Goal: Information Seeking & Learning: Learn about a topic

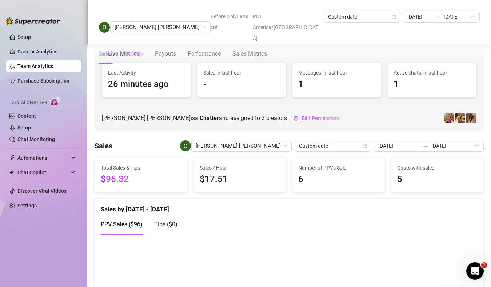
scroll to position [447, 0]
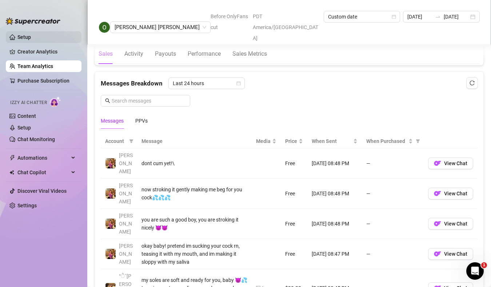
click at [22, 40] on link "Setup" at bounding box center [23, 37] width 13 height 6
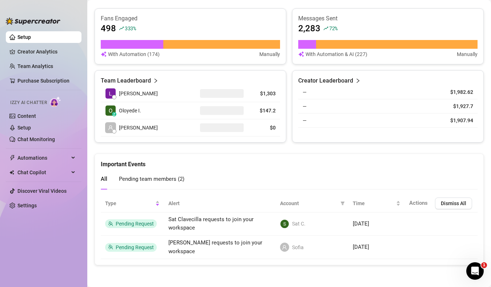
scroll to position [281, 0]
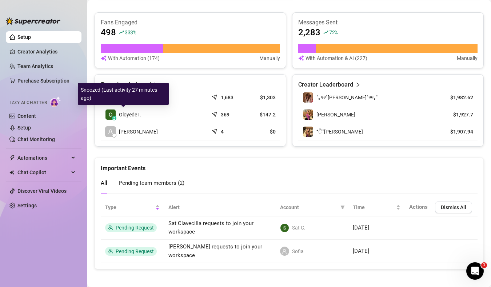
click at [136, 116] on span "Oloyede I." at bounding box center [130, 115] width 22 height 8
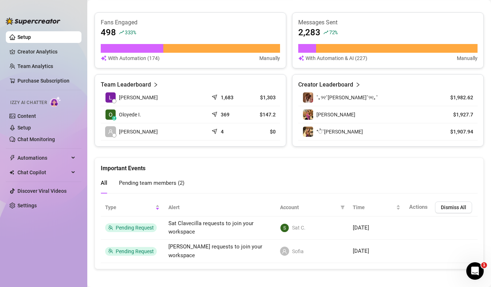
click at [141, 113] on span "Oloyede I." at bounding box center [130, 115] width 22 height 8
click at [149, 115] on td "z Oloyede I." at bounding box center [155, 114] width 108 height 17
click at [53, 63] on link "Team Analytics" at bounding box center [35, 66] width 36 height 6
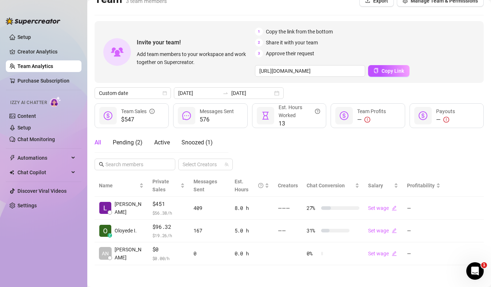
scroll to position [12, 0]
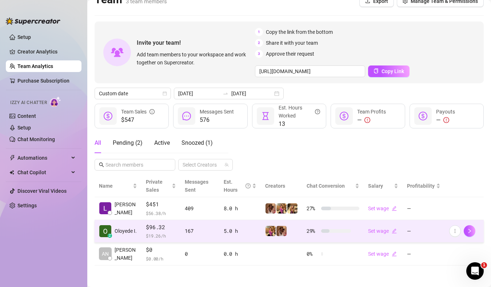
click at [170, 230] on span "$96.32" at bounding box center [161, 227] width 30 height 9
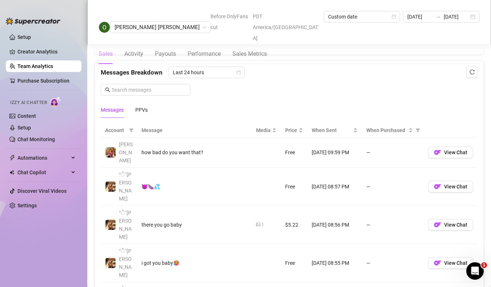
scroll to position [460, 0]
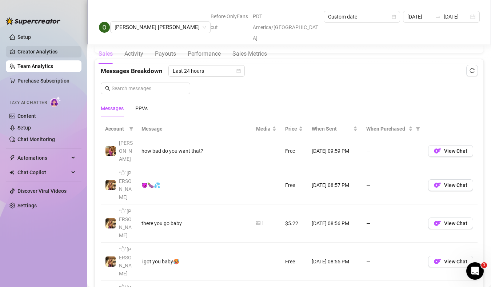
click at [41, 55] on link "Creator Analytics" at bounding box center [46, 52] width 58 height 12
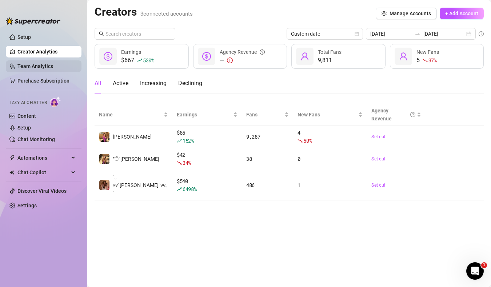
click at [42, 63] on link "Team Analytics" at bounding box center [35, 66] width 36 height 6
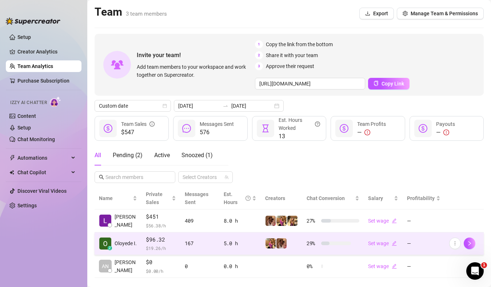
click at [153, 246] on span "$ 19.26 /h" at bounding box center [161, 248] width 30 height 7
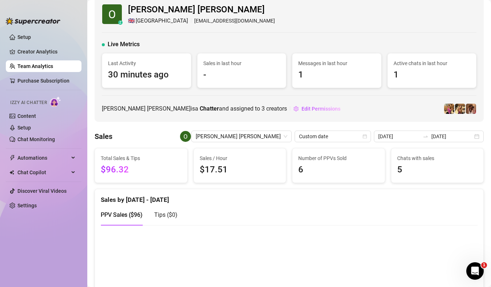
scroll to position [8, 0]
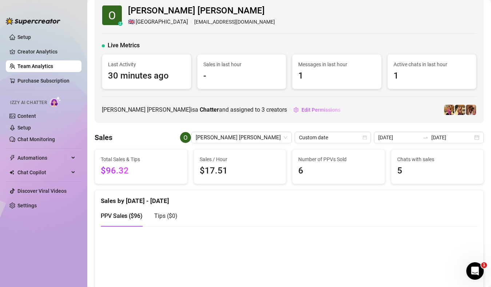
click at [33, 68] on link "Team Analytics" at bounding box center [35, 66] width 36 height 6
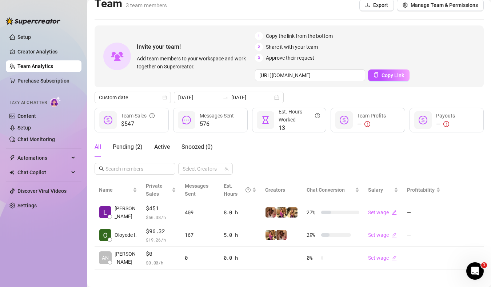
scroll to position [12, 0]
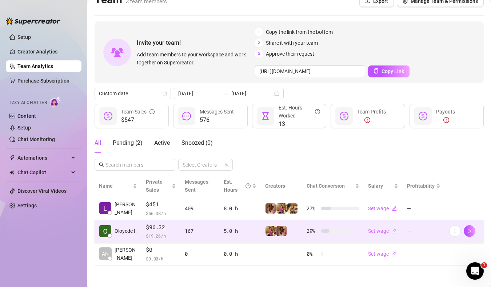
click at [246, 233] on div "5.0 h" at bounding box center [240, 231] width 33 height 8
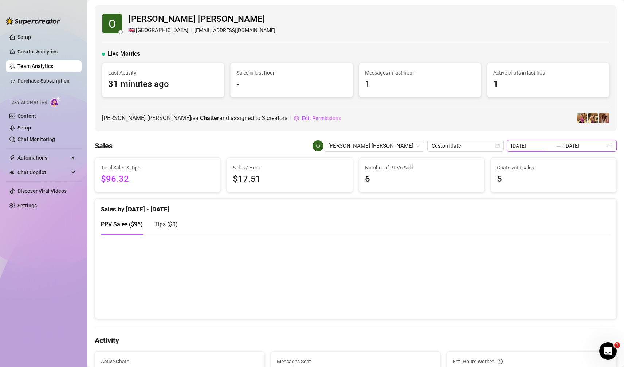
click at [491, 147] on input "[DATE]" at bounding box center [532, 146] width 42 height 8
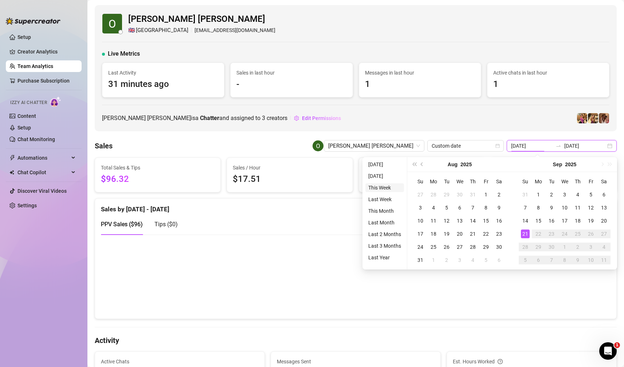
type input "[DATE]"
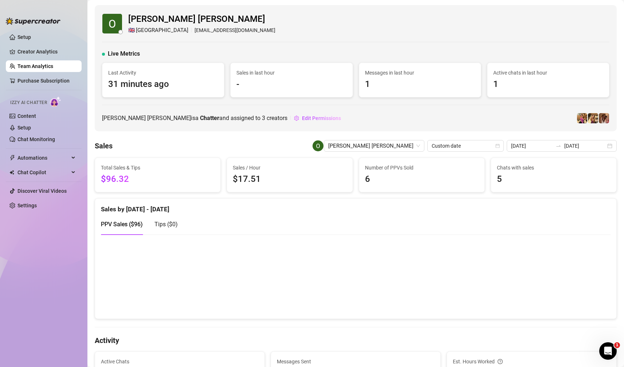
click at [324, 144] on div "Sales Oloyede Ilias Opeyemi Custom date 2025-09-21 2025-09-21" at bounding box center [356, 146] width 522 height 12
click at [43, 63] on link "Team Analytics" at bounding box center [35, 66] width 36 height 6
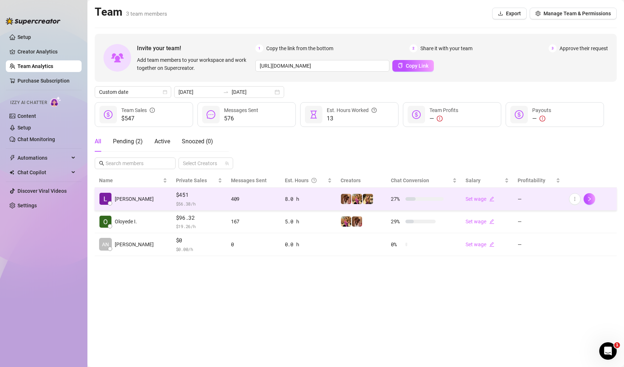
click at [154, 203] on td "[PERSON_NAME]" at bounding box center [133, 199] width 77 height 23
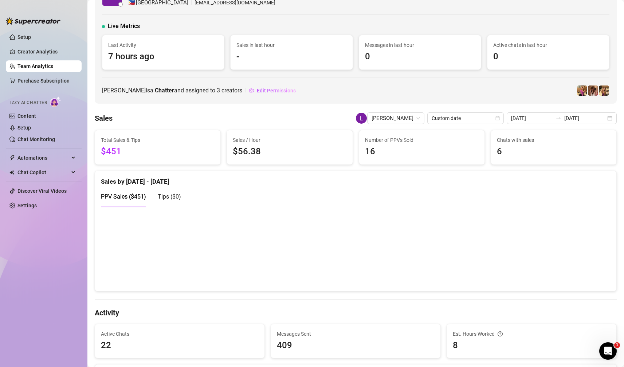
scroll to position [58, 0]
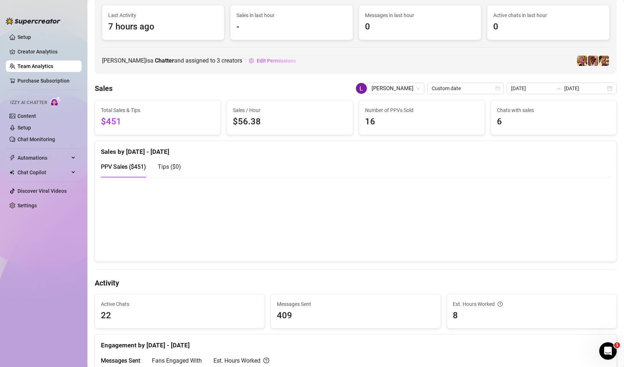
click at [51, 68] on link "Team Analytics" at bounding box center [35, 66] width 36 height 6
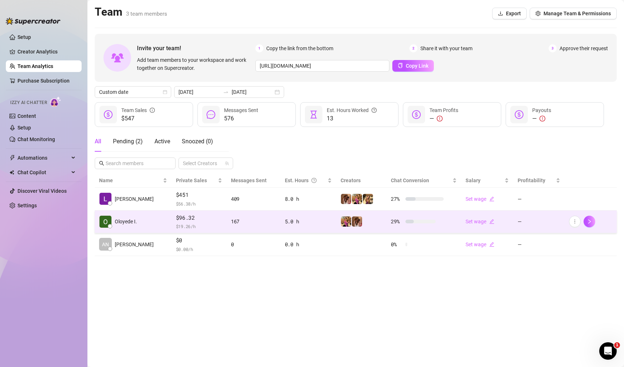
click at [155, 216] on td "Oloyede I." at bounding box center [133, 222] width 77 height 23
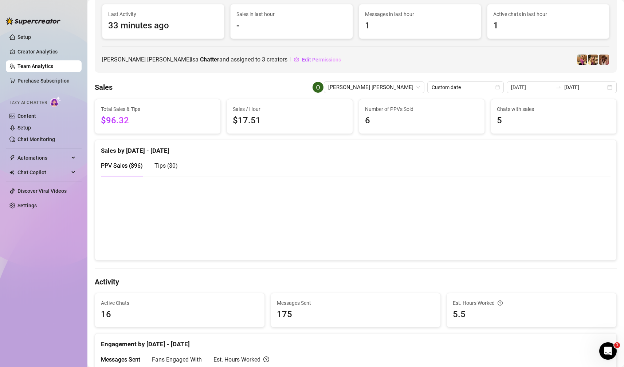
scroll to position [59, 0]
drag, startPoint x: 453, startPoint y: 315, endPoint x: 472, endPoint y: 315, distance: 19.7
click at [472, 287] on span "5.5" at bounding box center [532, 314] width 158 height 14
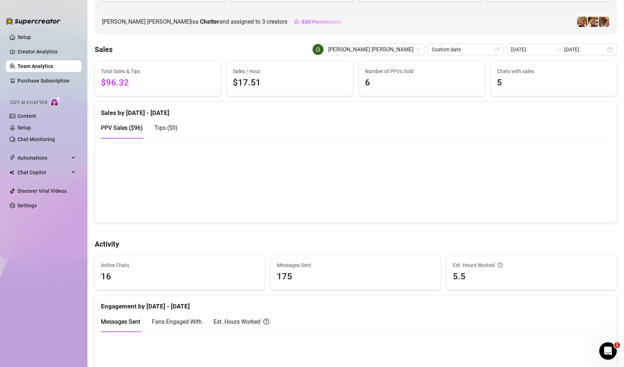
scroll to position [94, 0]
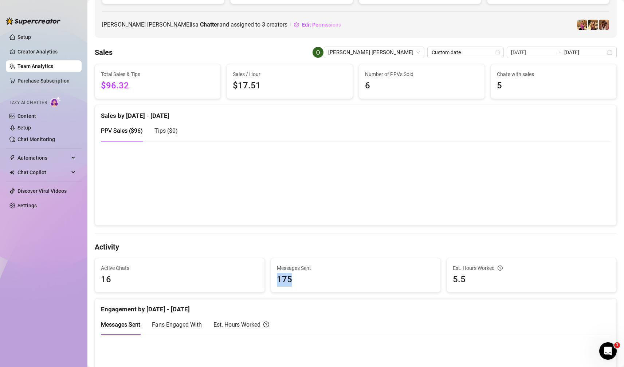
drag, startPoint x: 273, startPoint y: 281, endPoint x: 289, endPoint y: 281, distance: 16.7
click at [289, 281] on div "Messages Sent 175" at bounding box center [355, 275] width 169 height 34
click at [303, 281] on span "175" at bounding box center [356, 280] width 158 height 14
drag, startPoint x: 278, startPoint y: 280, endPoint x: 324, endPoint y: 280, distance: 45.9
click at [324, 280] on span "175" at bounding box center [356, 280] width 158 height 14
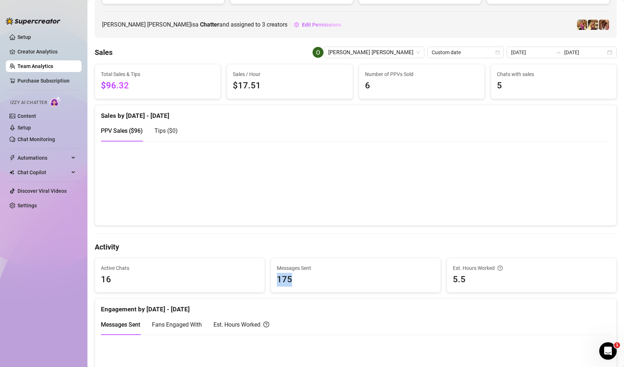
click at [324, 280] on span "175" at bounding box center [356, 280] width 158 height 14
drag, startPoint x: 276, startPoint y: 281, endPoint x: 294, endPoint y: 281, distance: 17.8
click at [294, 281] on div "Messages Sent 175" at bounding box center [355, 275] width 169 height 34
click at [294, 281] on span "175" at bounding box center [356, 280] width 158 height 14
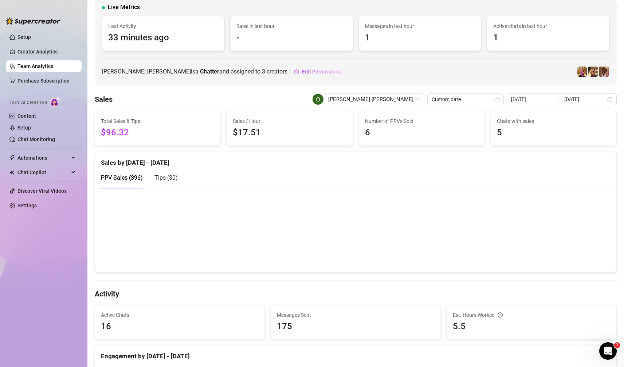
scroll to position [0, 0]
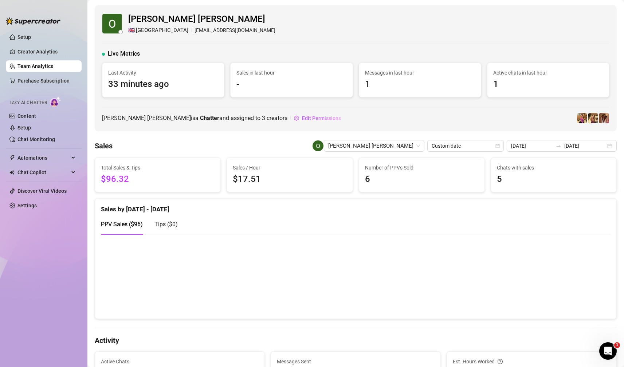
click at [164, 225] on span "Tips ( $0 )" at bounding box center [165, 224] width 23 height 7
click at [128, 225] on span "PPV Sales ( $96 )" at bounding box center [122, 224] width 42 height 7
click at [367, 86] on span "1" at bounding box center [420, 85] width 110 height 14
drag, startPoint x: 365, startPoint y: 83, endPoint x: 370, endPoint y: 83, distance: 4.7
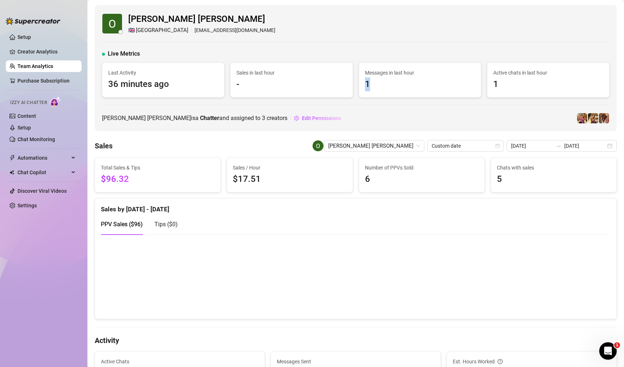
click at [370, 83] on span "1" at bounding box center [420, 85] width 110 height 14
click at [368, 84] on span "1" at bounding box center [420, 85] width 110 height 14
click at [367, 84] on span "1" at bounding box center [420, 85] width 110 height 14
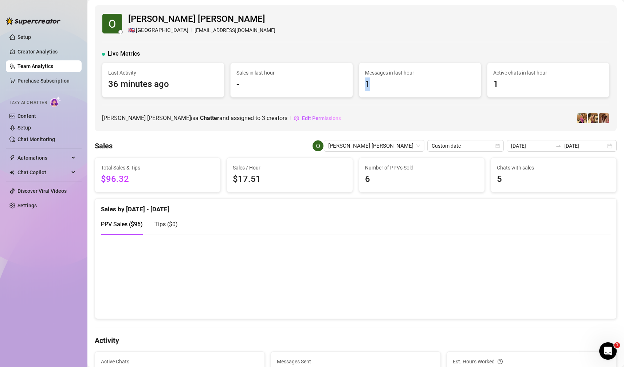
drag, startPoint x: 365, startPoint y: 84, endPoint x: 371, endPoint y: 84, distance: 6.6
click at [371, 84] on span "1" at bounding box center [420, 85] width 110 height 14
drag, startPoint x: 366, startPoint y: 84, endPoint x: 373, endPoint y: 84, distance: 7.3
click at [373, 84] on span "1" at bounding box center [420, 85] width 110 height 14
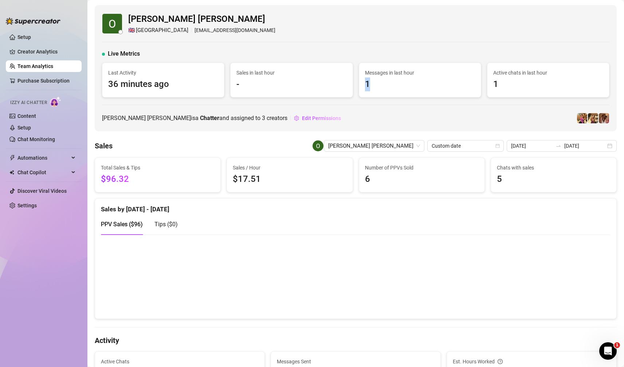
click at [373, 84] on span "1" at bounding box center [420, 85] width 110 height 14
drag, startPoint x: 365, startPoint y: 84, endPoint x: 373, endPoint y: 84, distance: 8.0
click at [373, 84] on span "1" at bounding box center [420, 85] width 110 height 14
click at [369, 84] on span "1" at bounding box center [420, 85] width 110 height 14
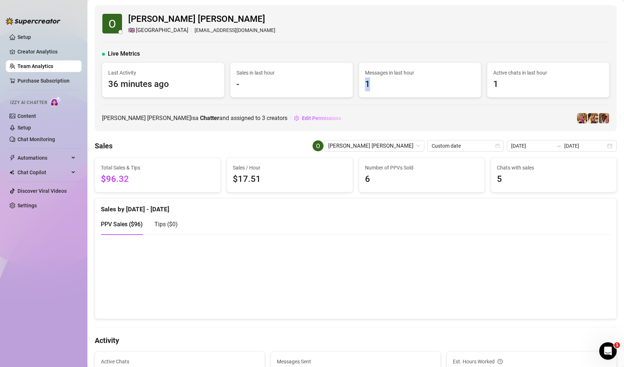
click at [369, 84] on span "1" at bounding box center [420, 85] width 110 height 14
click at [367, 85] on span "1" at bounding box center [420, 85] width 110 height 14
drag, startPoint x: 366, startPoint y: 85, endPoint x: 370, endPoint y: 84, distance: 4.4
click at [370, 84] on span "1" at bounding box center [420, 85] width 110 height 14
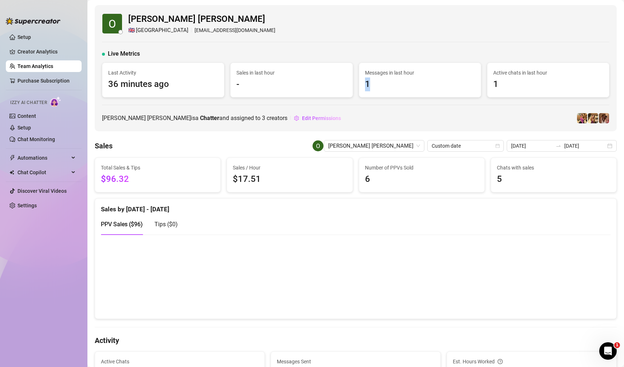
click at [370, 84] on span "1" at bounding box center [420, 85] width 110 height 14
drag, startPoint x: 366, startPoint y: 84, endPoint x: 373, endPoint y: 84, distance: 7.3
click at [373, 84] on span "1" at bounding box center [420, 85] width 110 height 14
drag, startPoint x: 366, startPoint y: 84, endPoint x: 372, endPoint y: 84, distance: 5.5
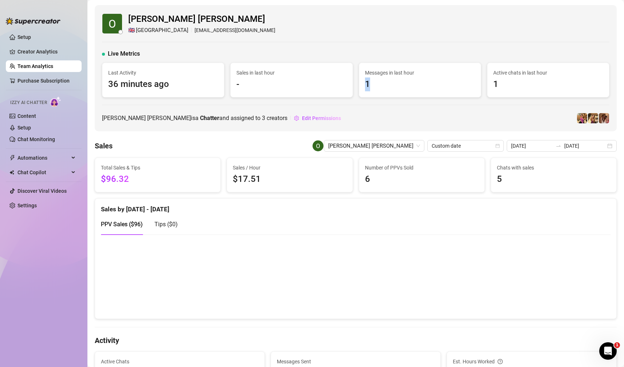
click at [372, 84] on span "1" at bounding box center [420, 85] width 110 height 14
drag, startPoint x: 364, startPoint y: 84, endPoint x: 378, endPoint y: 84, distance: 13.5
click at [378, 84] on span "1" at bounding box center [420, 85] width 110 height 14
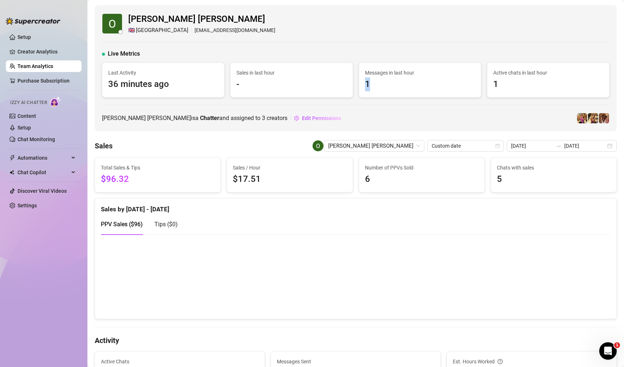
drag, startPoint x: 365, startPoint y: 84, endPoint x: 391, endPoint y: 84, distance: 26.6
click at [391, 84] on span "1" at bounding box center [420, 85] width 110 height 14
drag, startPoint x: 359, startPoint y: 84, endPoint x: 368, endPoint y: 84, distance: 9.5
click at [368, 84] on div "Messages in last hour 1" at bounding box center [420, 80] width 122 height 34
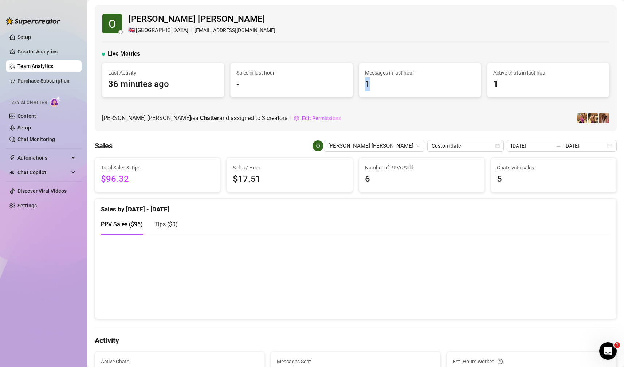
click at [368, 84] on span "1" at bounding box center [420, 85] width 110 height 14
drag, startPoint x: 364, startPoint y: 84, endPoint x: 382, endPoint y: 84, distance: 17.5
click at [382, 84] on div "Messages in last hour 1" at bounding box center [420, 80] width 122 height 34
click at [382, 84] on span "1" at bounding box center [420, 85] width 110 height 14
drag, startPoint x: 367, startPoint y: 84, endPoint x: 378, endPoint y: 84, distance: 10.6
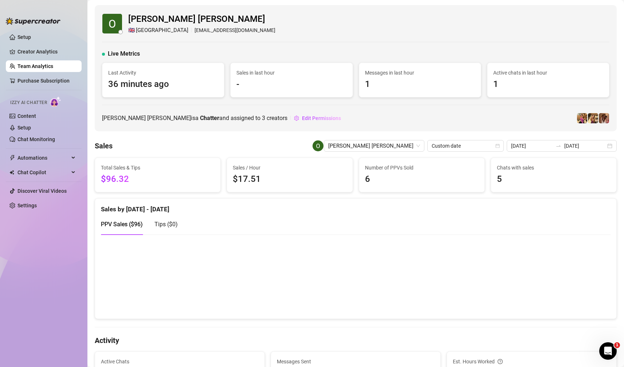
click at [378, 84] on span "1" at bounding box center [420, 85] width 110 height 14
drag, startPoint x: 368, startPoint y: 84, endPoint x: 377, endPoint y: 84, distance: 9.1
click at [377, 84] on span "1" at bounding box center [420, 85] width 110 height 14
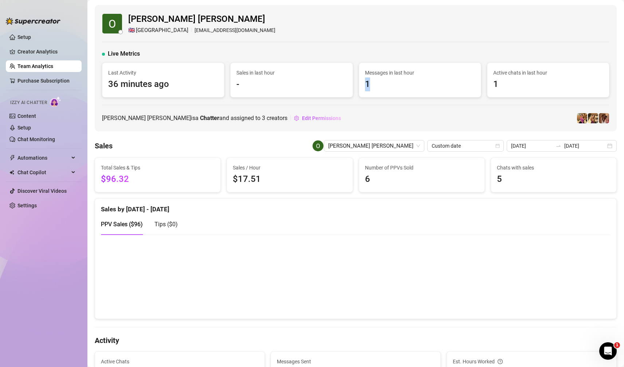
drag, startPoint x: 367, startPoint y: 85, endPoint x: 378, endPoint y: 85, distance: 11.3
click at [378, 85] on div "Messages in last hour 1" at bounding box center [420, 80] width 122 height 34
click at [378, 85] on span "1" at bounding box center [420, 85] width 110 height 14
click at [161, 223] on span "Tips ( $0 )" at bounding box center [165, 224] width 23 height 7
click at [121, 224] on span "PPV Sales ( $96 )" at bounding box center [122, 224] width 42 height 7
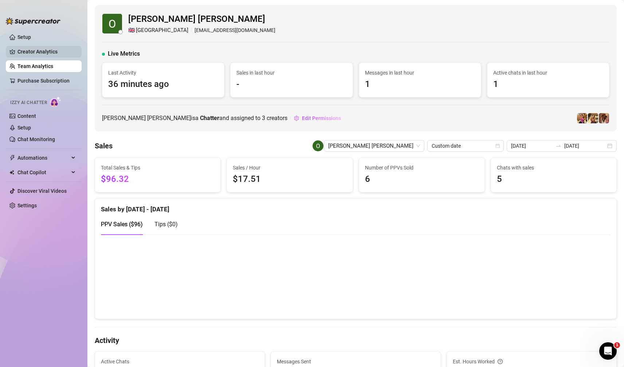
click at [64, 51] on link "Creator Analytics" at bounding box center [46, 52] width 58 height 12
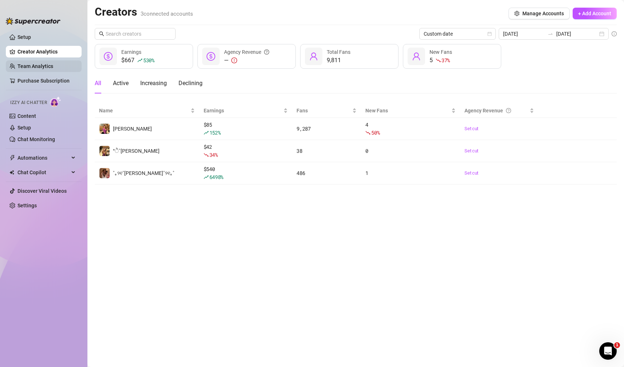
click at [53, 63] on link "Team Analytics" at bounding box center [35, 66] width 36 height 6
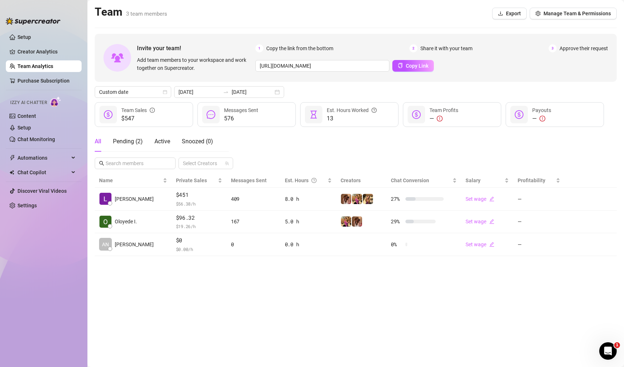
click at [452, 159] on div "All Pending ( 2 ) Active Snoozed ( 0 ) Select Creators" at bounding box center [356, 150] width 522 height 38
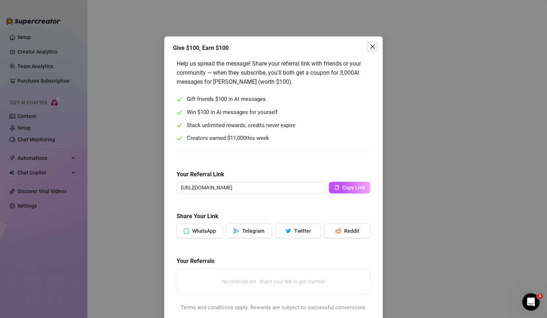
click at [376, 44] on span "Close" at bounding box center [373, 47] width 12 height 6
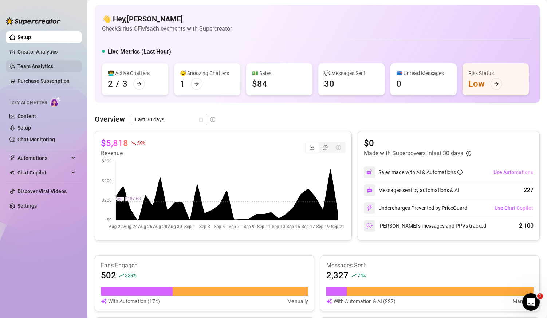
click at [35, 68] on link "Team Analytics" at bounding box center [35, 66] width 36 height 6
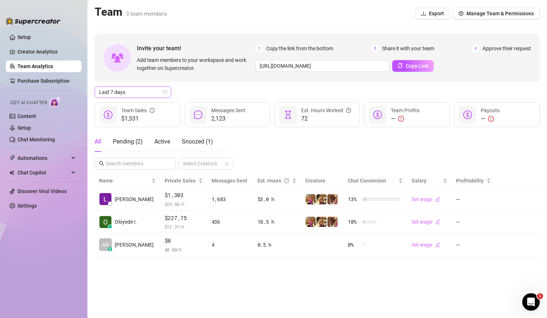
click at [138, 96] on span "Last 7 days" at bounding box center [133, 92] width 68 height 11
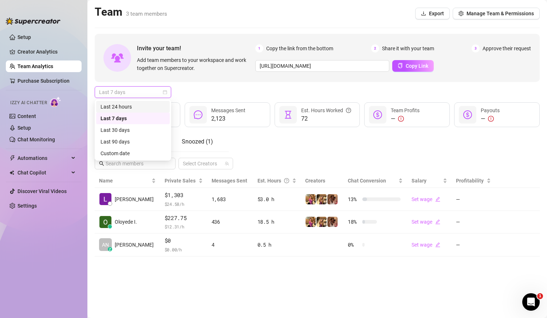
click at [159, 94] on span "Last 7 days" at bounding box center [133, 92] width 68 height 11
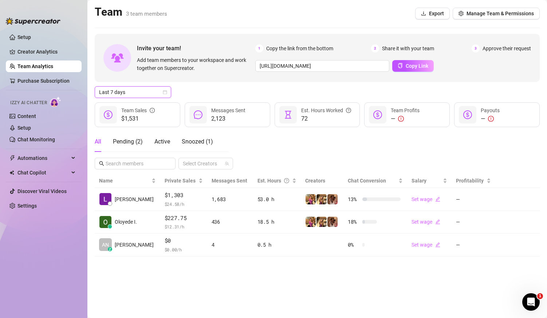
click at [164, 93] on icon "calendar" at bounding box center [165, 92] width 4 height 4
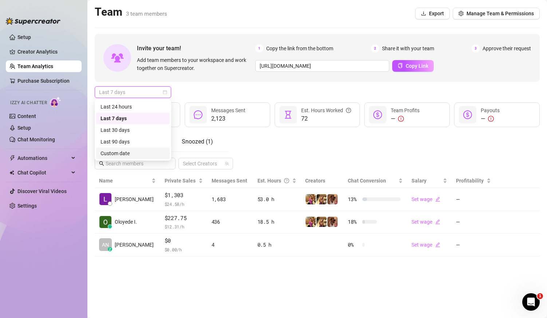
click at [122, 153] on div "Custom date" at bounding box center [132, 153] width 65 height 8
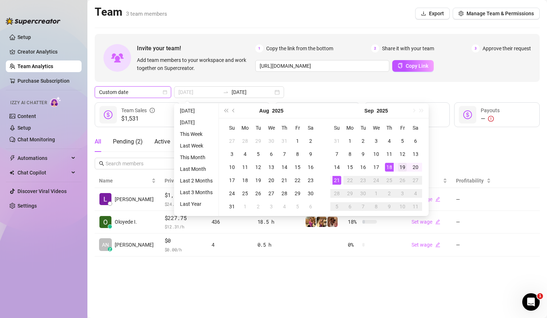
type input "[DATE]"
click at [398, 169] on div "19" at bounding box center [402, 167] width 9 height 9
type input "[DATE]"
click at [336, 179] on div "21" at bounding box center [336, 180] width 9 height 9
